Goal: Use online tool/utility: Utilize a website feature to perform a specific function

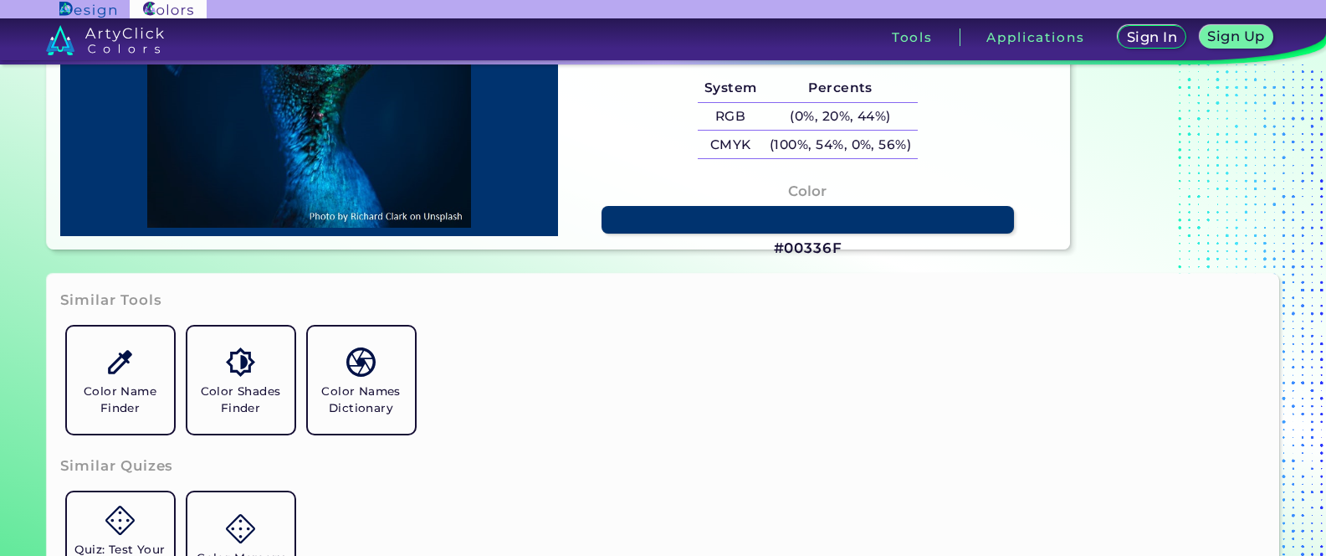
scroll to position [407, 0]
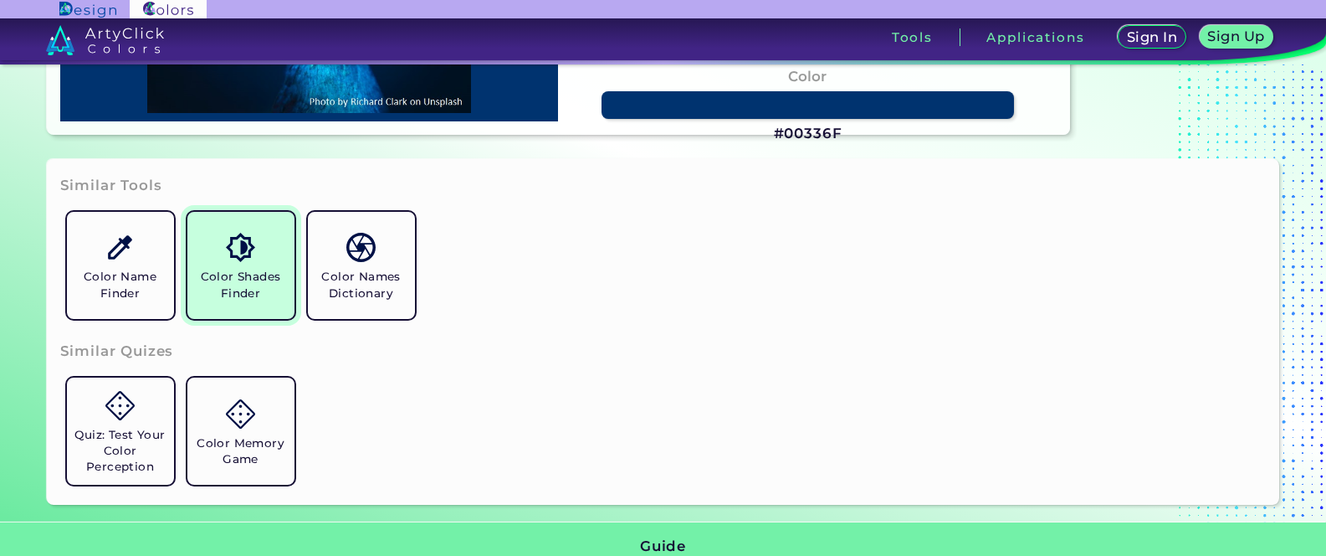
click at [221, 244] on link "Color Shades Finder" at bounding box center [241, 265] width 121 height 121
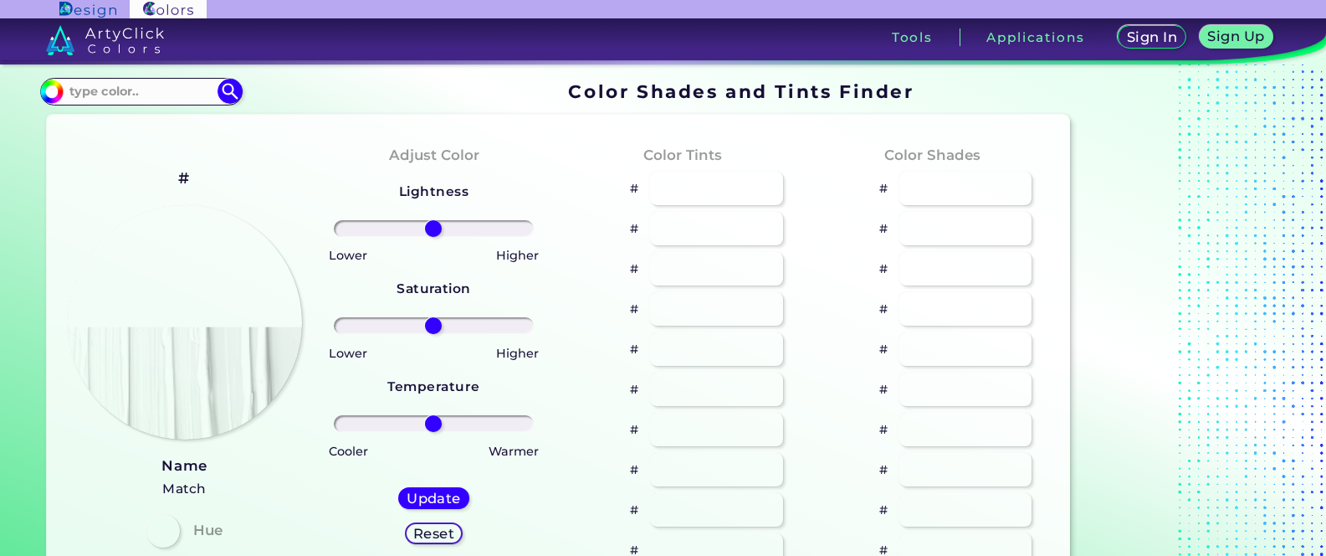
type input "#70e6d2"
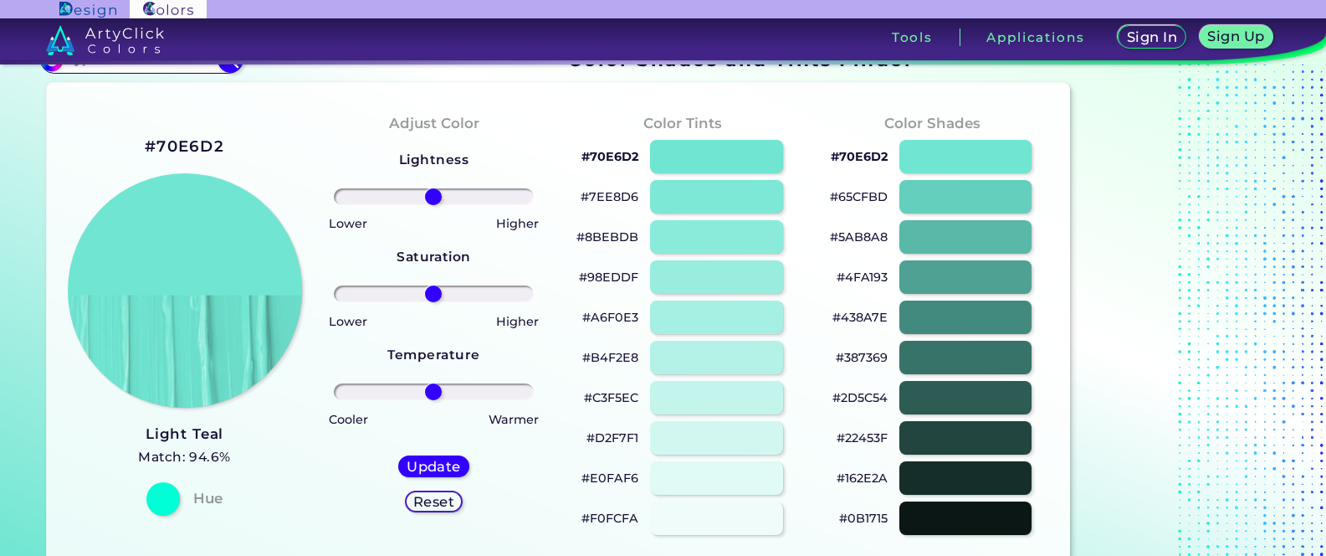
scroll to position [31, 0]
